Goal: Information Seeking & Learning: Learn about a topic

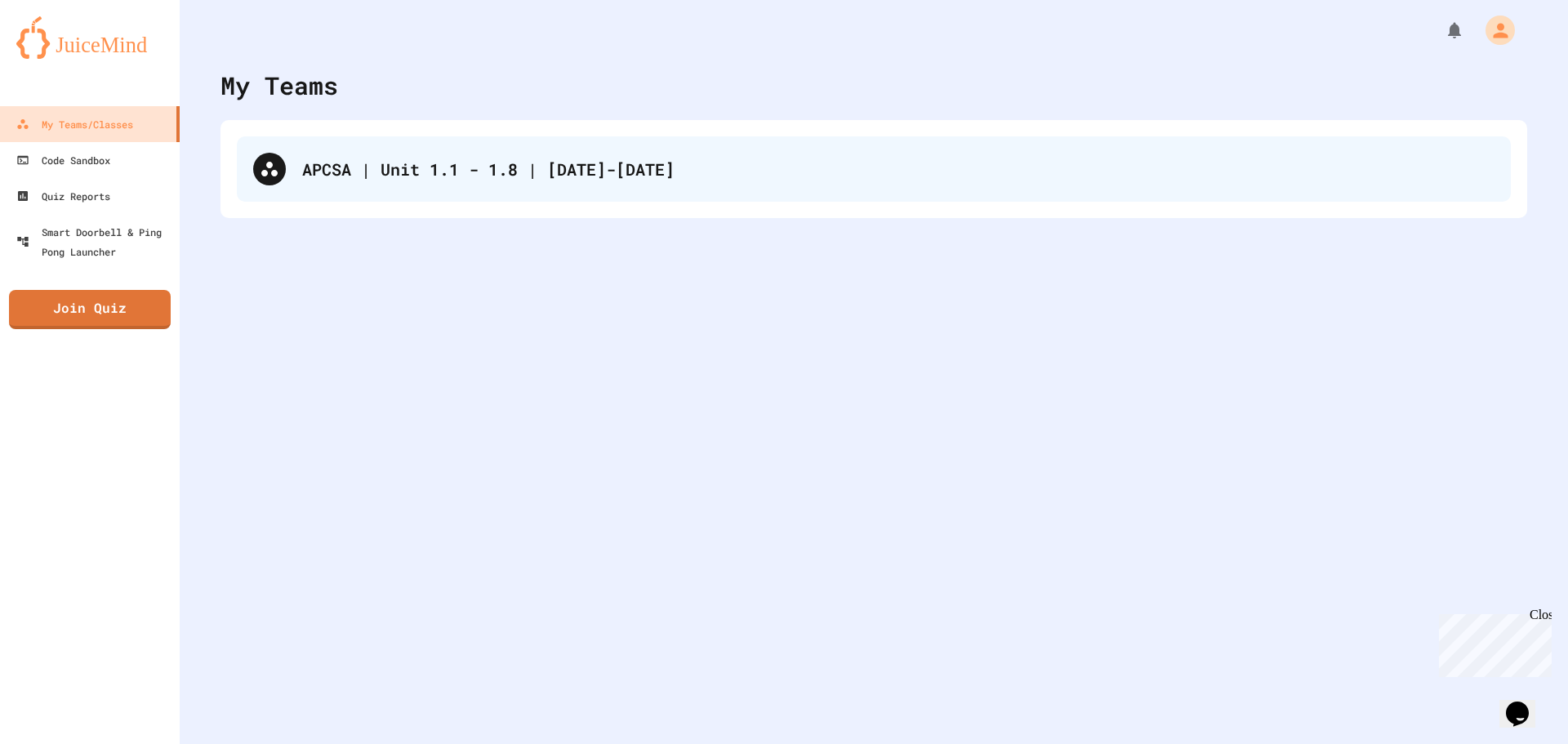
click at [663, 190] on div "APCSA | Unit 1.1 - 1.8 | [DATE]-[DATE]" at bounding box center [874, 169] width 1274 height 65
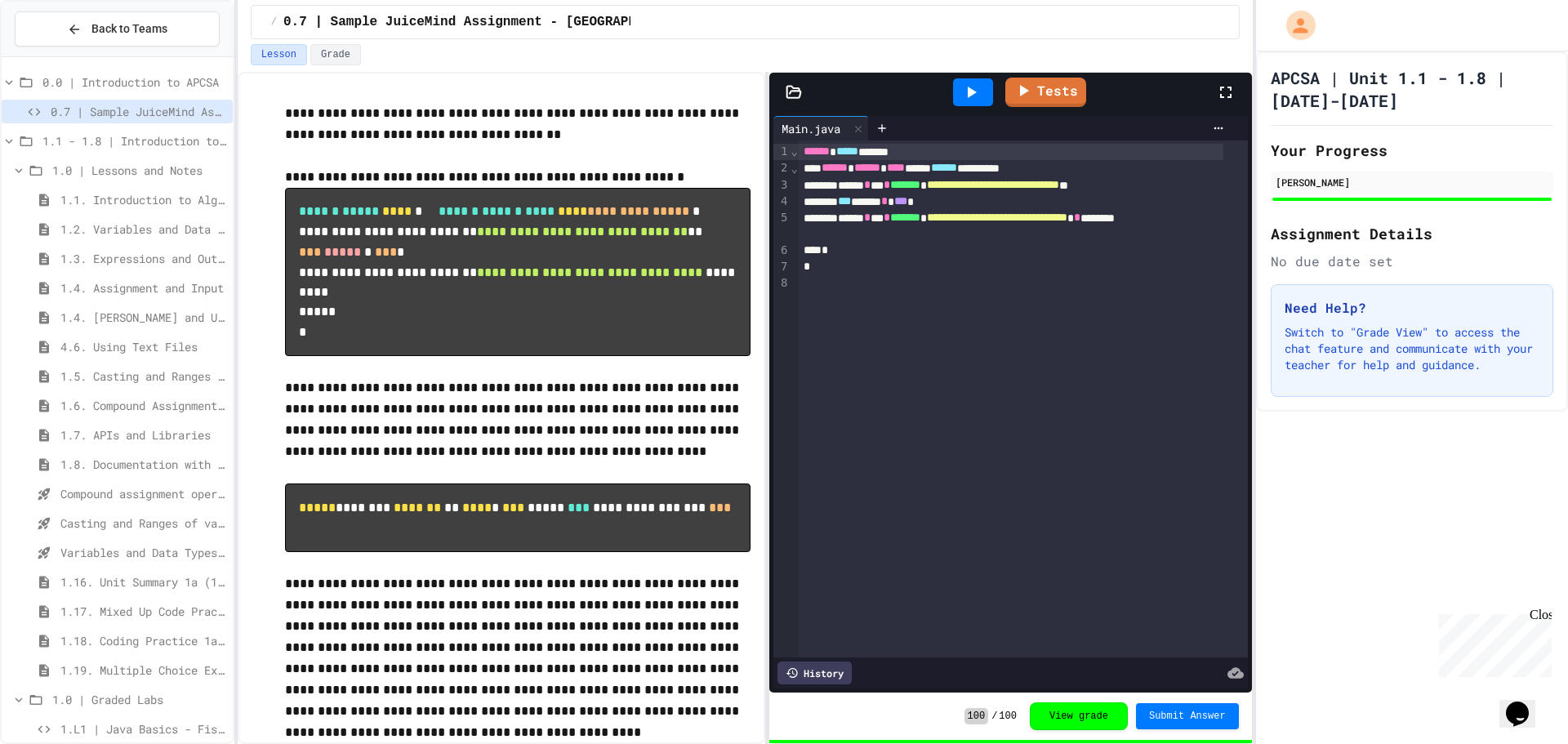
click at [178, 284] on span "1.4. Assignment and Input" at bounding box center [143, 288] width 166 height 17
